Goal: Task Accomplishment & Management: Use online tool/utility

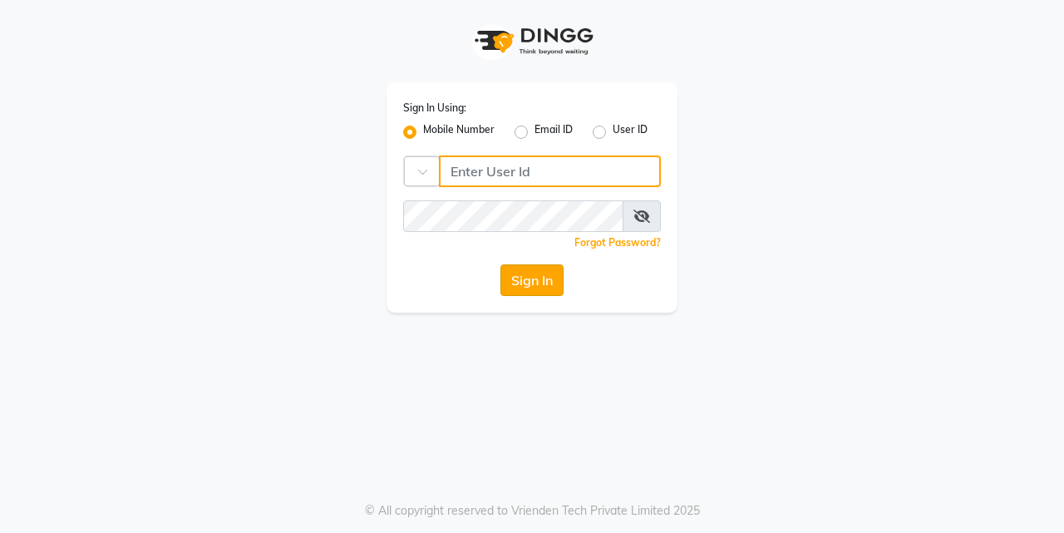
type input "7276795598"
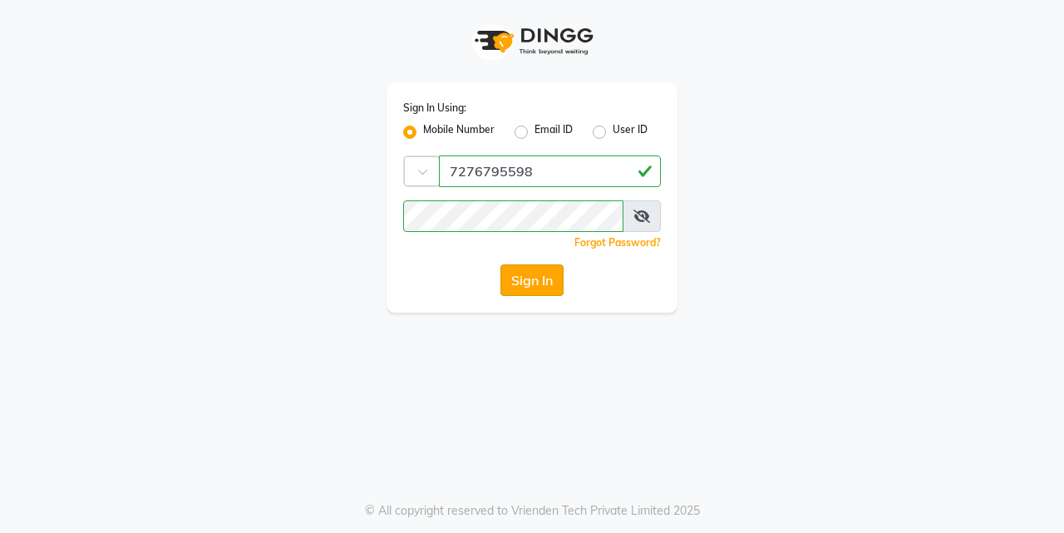
click at [514, 285] on button "Sign In" at bounding box center [531, 280] width 63 height 32
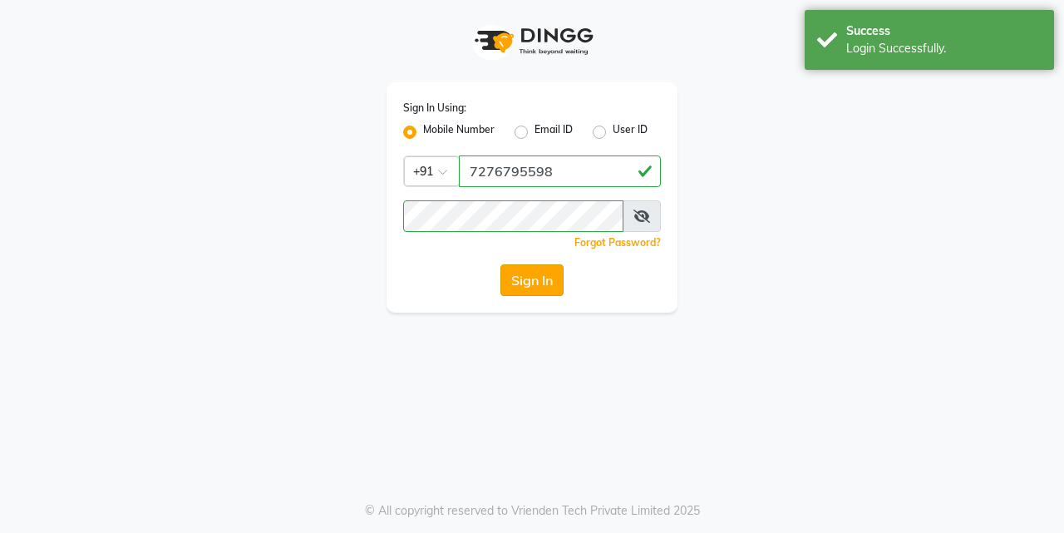
click at [527, 284] on button "Sign In" at bounding box center [531, 280] width 63 height 32
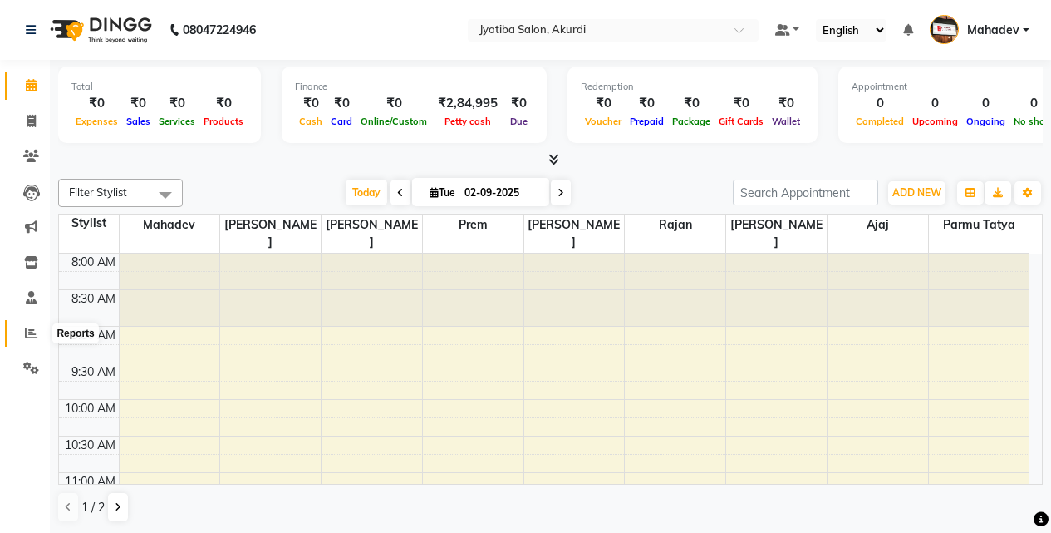
click at [20, 339] on span at bounding box center [31, 333] width 29 height 19
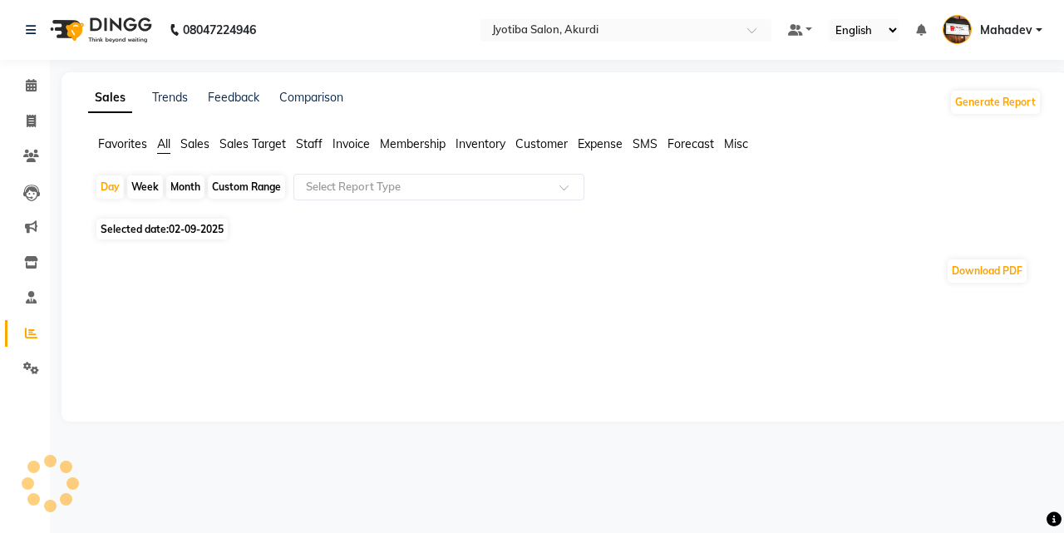
click at [36, 138] on li "Invoice" at bounding box center [25, 122] width 50 height 36
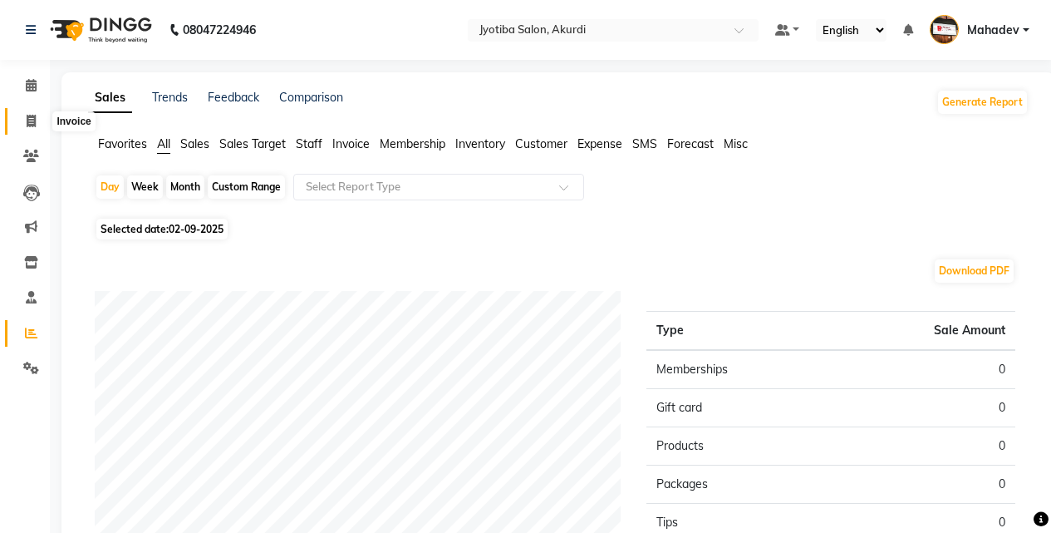
click at [33, 130] on span at bounding box center [31, 121] width 29 height 19
select select "557"
select select "service"
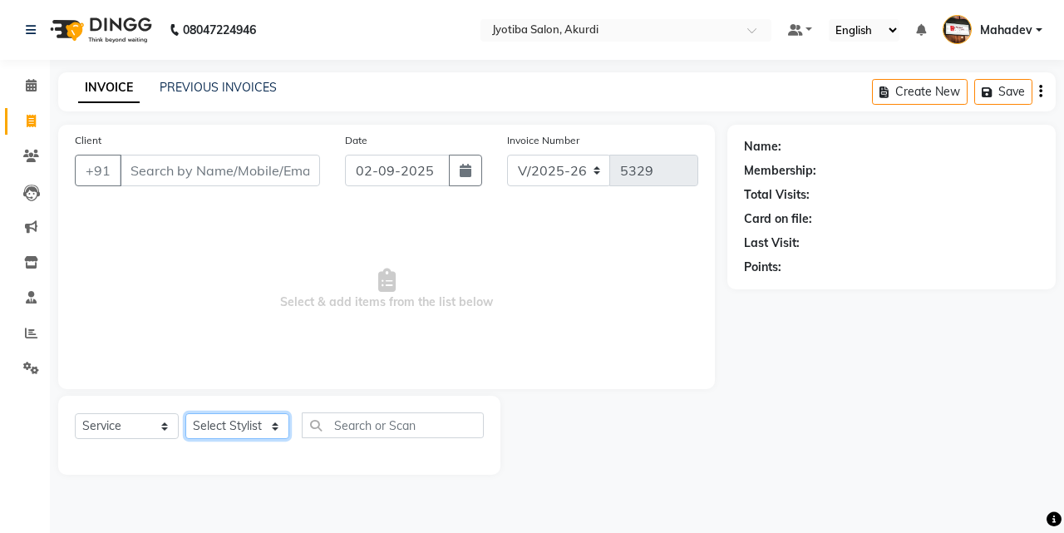
click at [249, 430] on select "Select Stylist [PERSON_NAME] [PERSON_NAME] [PERSON_NAME] [PERSON_NAME] Parmu ta…" at bounding box center [237, 426] width 104 height 26
